Goal: Task Accomplishment & Management: Complete application form

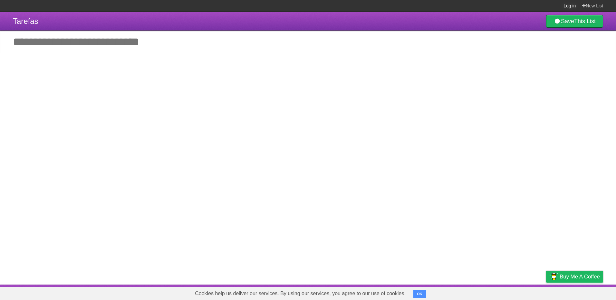
click at [568, 7] on link "Log in" at bounding box center [570, 6] width 12 height 12
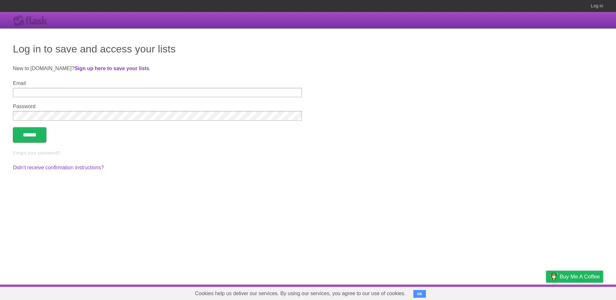
type input "**********"
click at [28, 137] on input "******" at bounding box center [30, 134] width 34 height 15
